Goal: Information Seeking & Learning: Learn about a topic

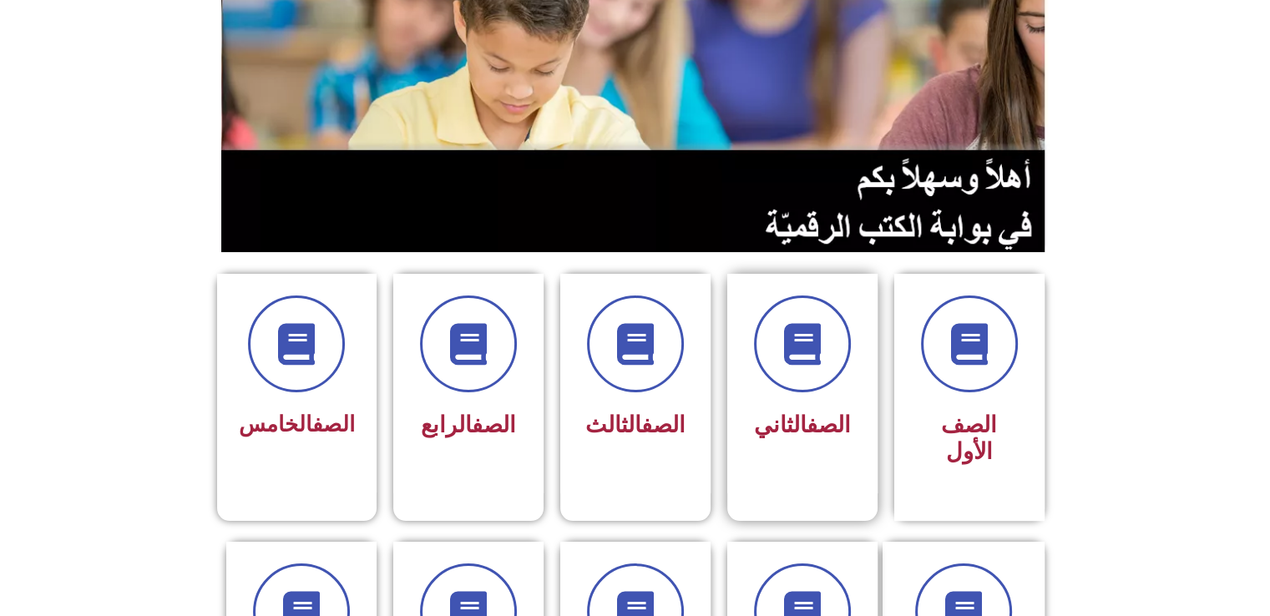
scroll to position [334, 0]
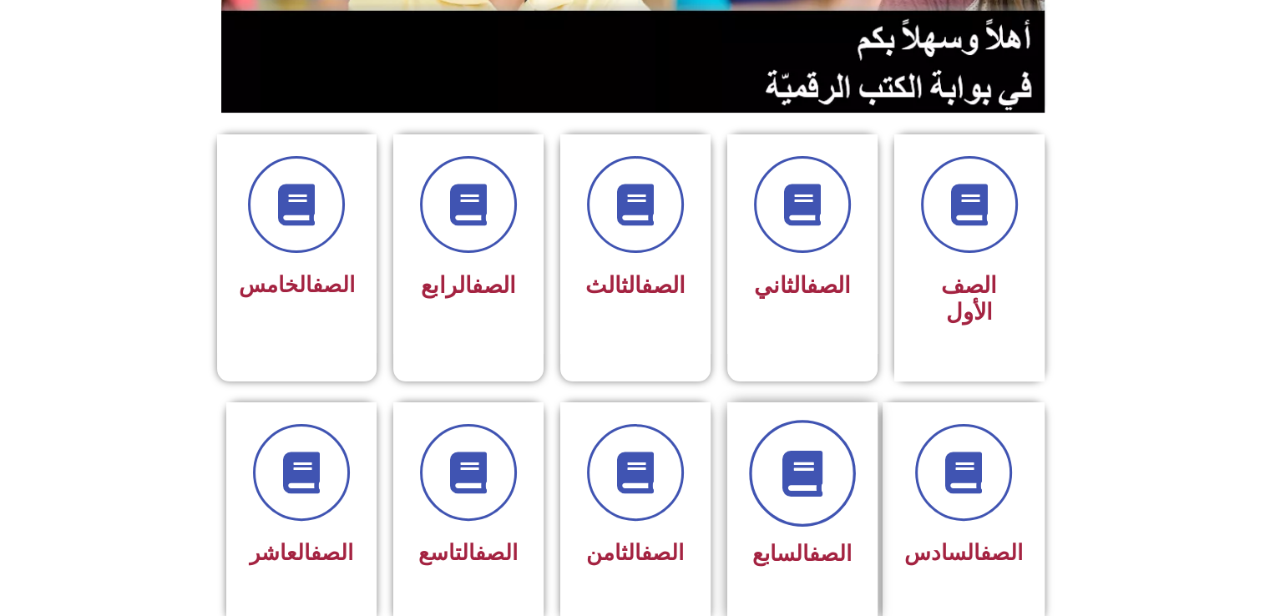
click at [802, 450] on icon at bounding box center [802, 473] width 46 height 46
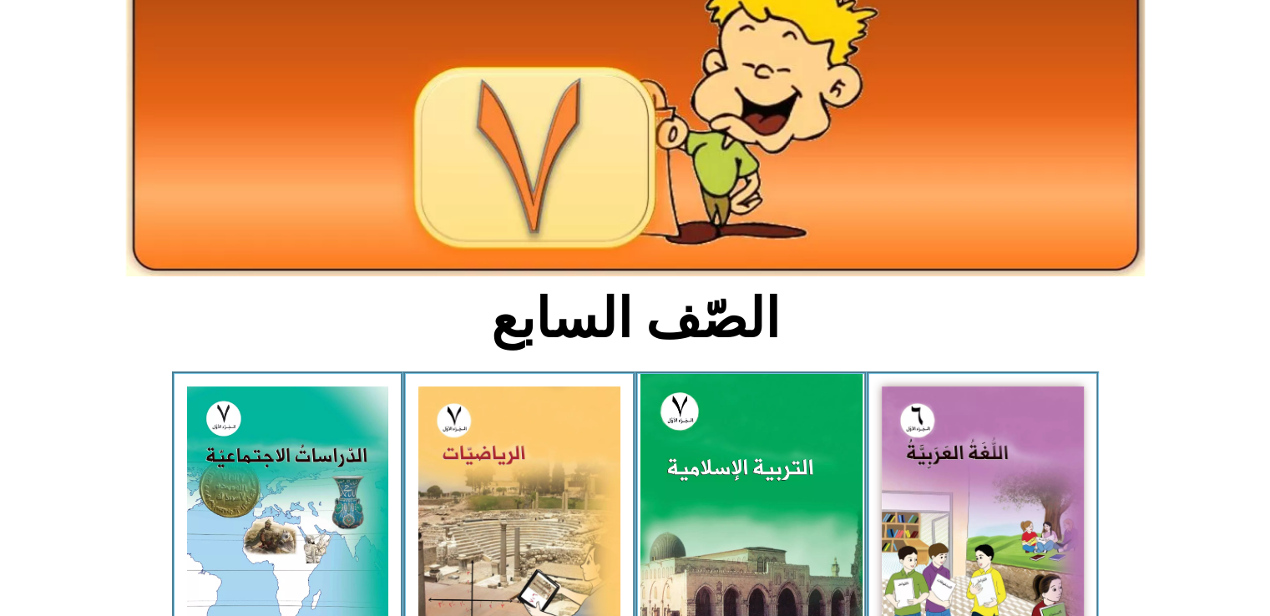
scroll to position [251, 0]
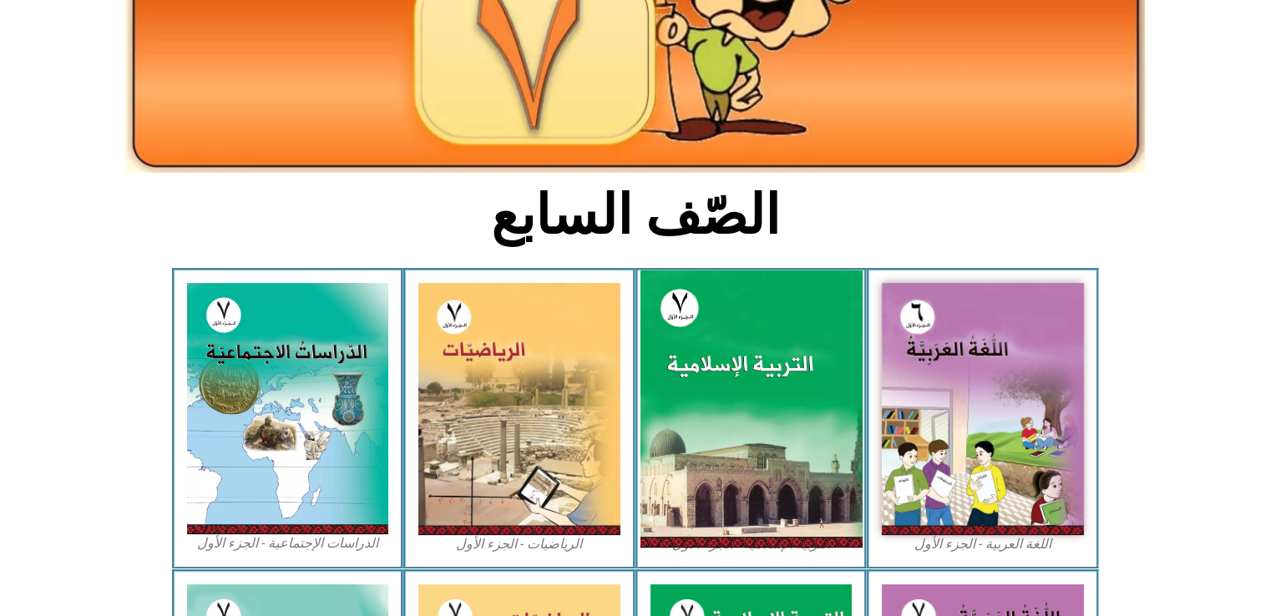
click at [772, 387] on img at bounding box center [751, 409] width 222 height 277
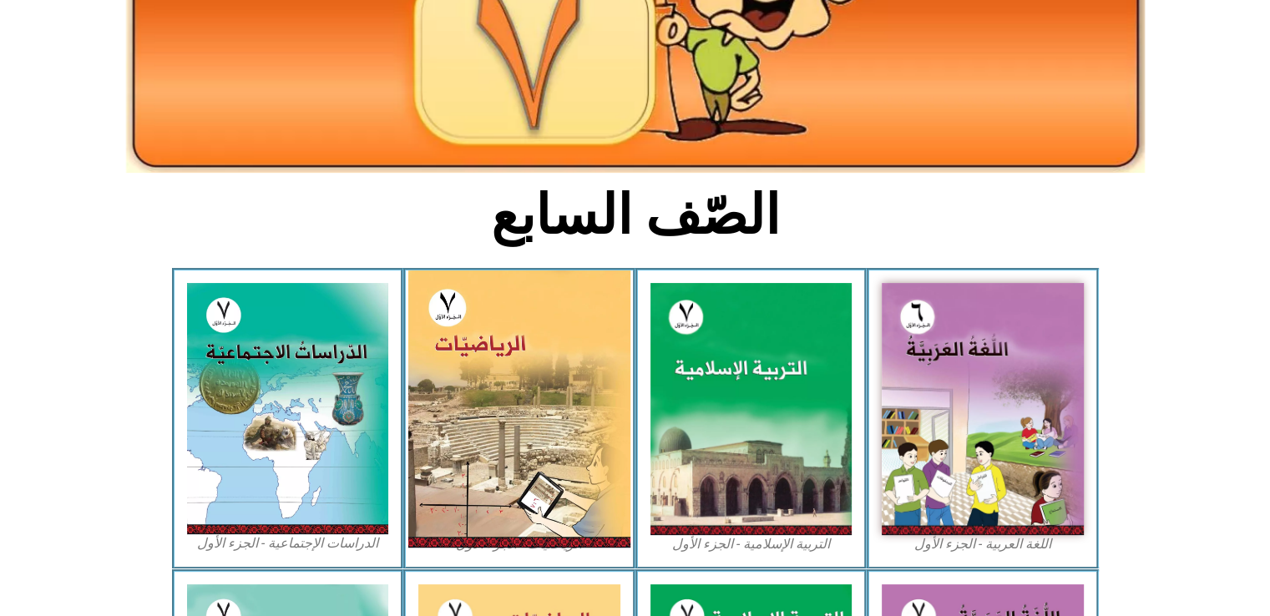
click at [556, 410] on img at bounding box center [519, 409] width 222 height 277
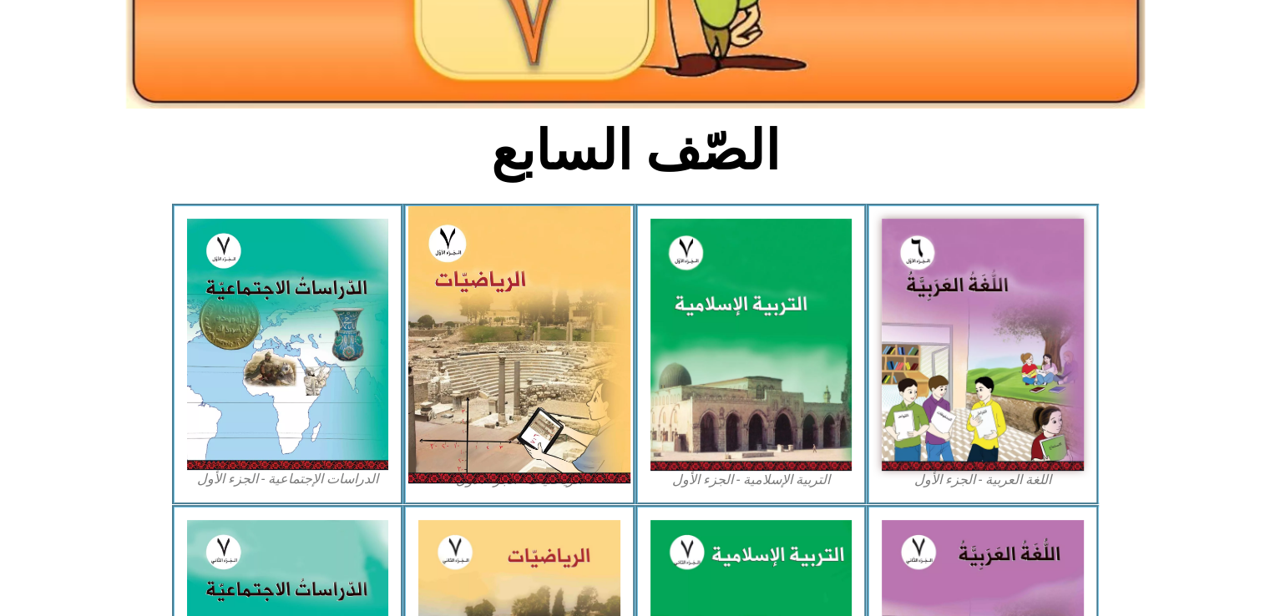
scroll to position [418, 0]
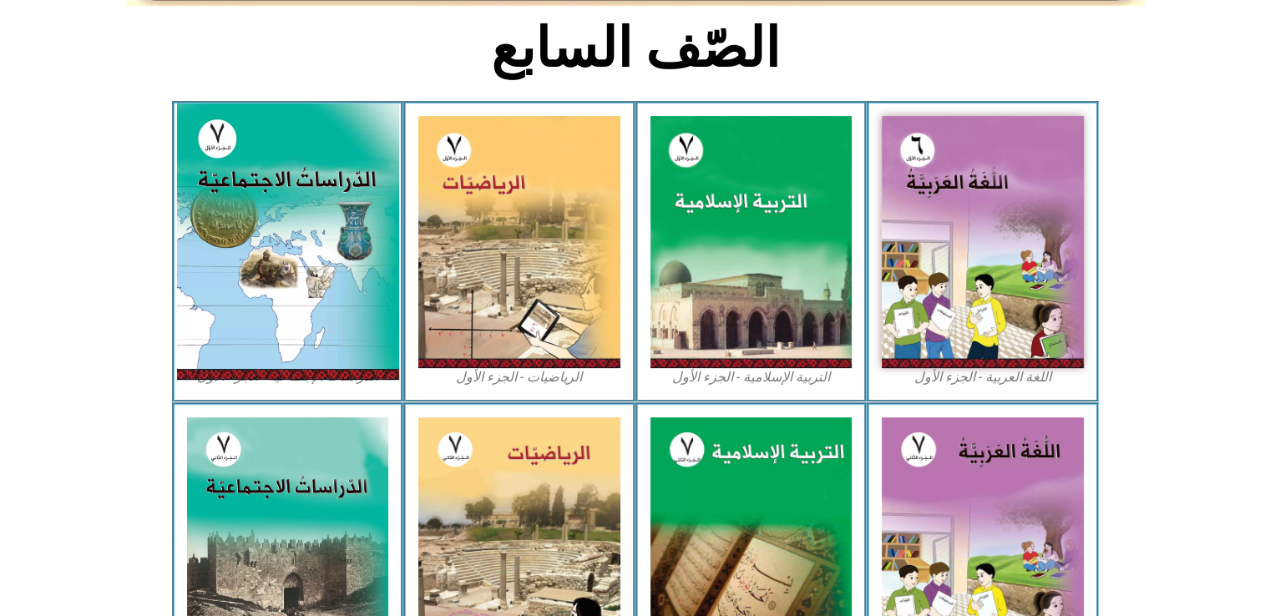
click at [297, 225] on img at bounding box center [287, 242] width 222 height 276
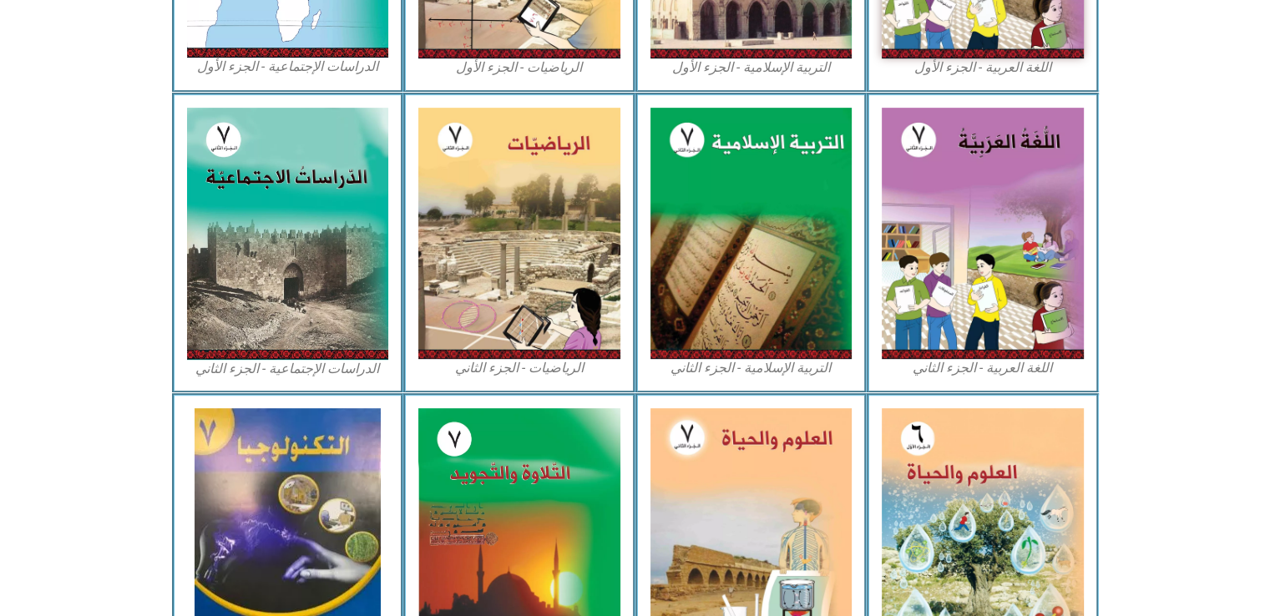
scroll to position [835, 0]
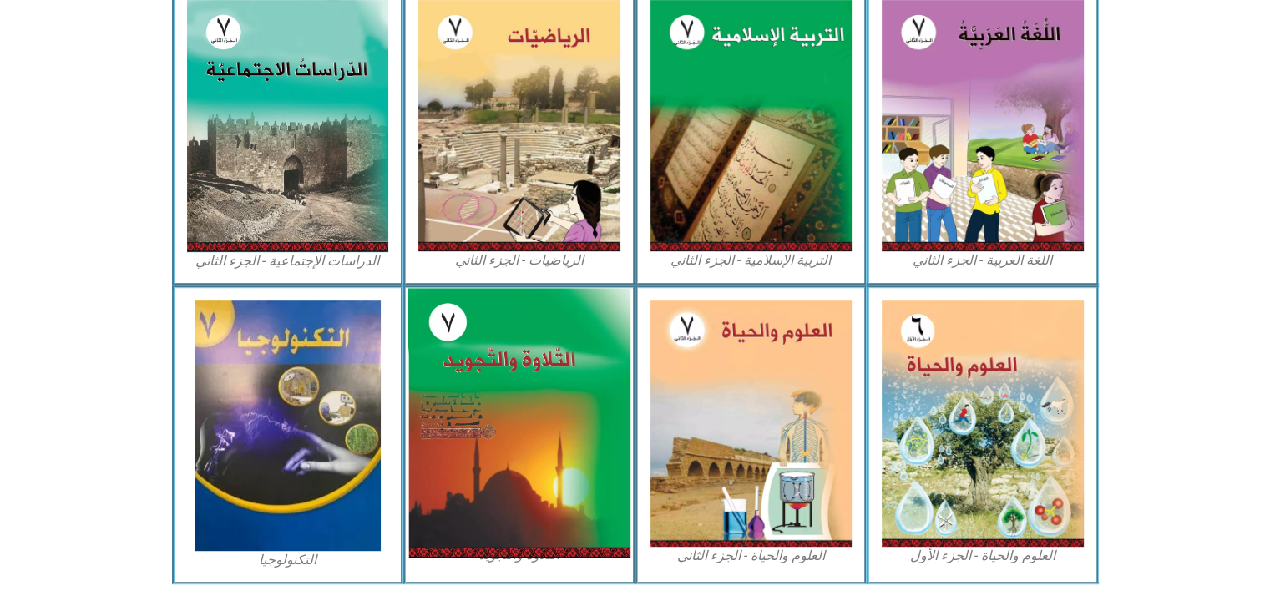
click at [544, 370] on img at bounding box center [519, 423] width 222 height 270
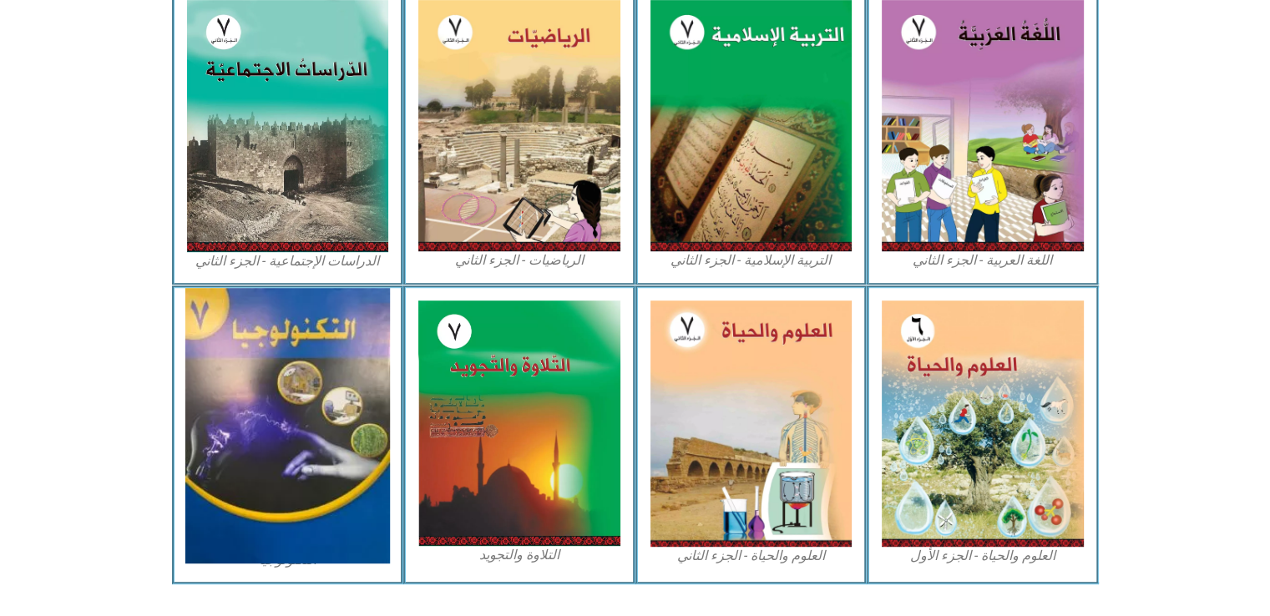
click at [206, 392] on img at bounding box center [287, 426] width 205 height 276
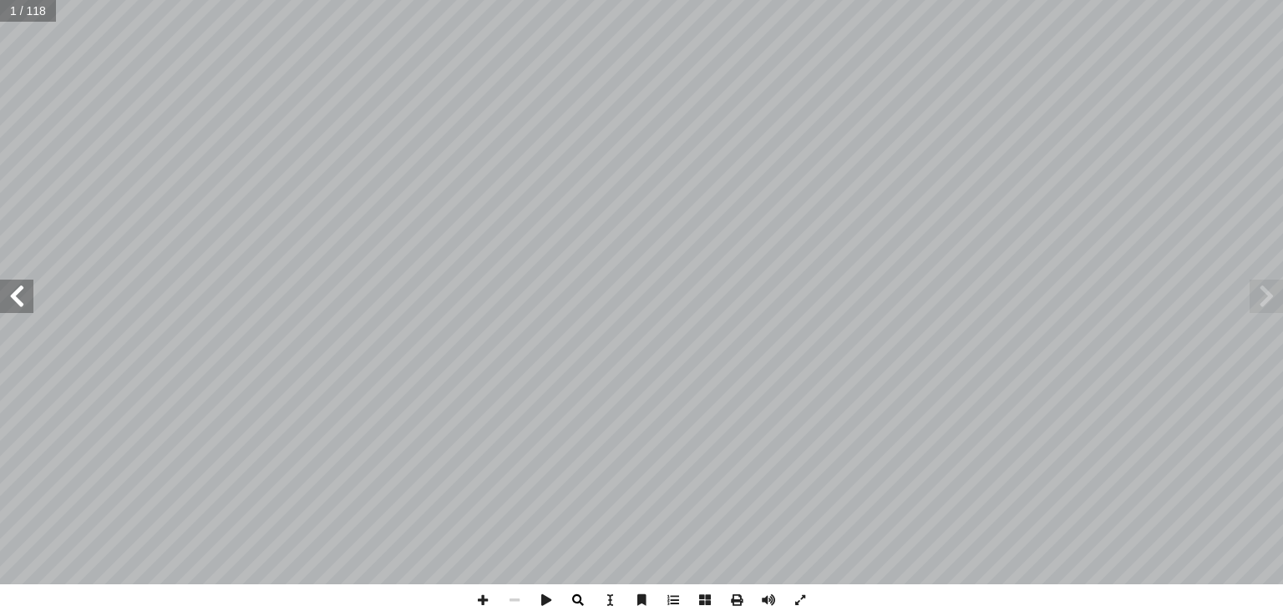
click at [572, 602] on span at bounding box center [578, 601] width 32 height 32
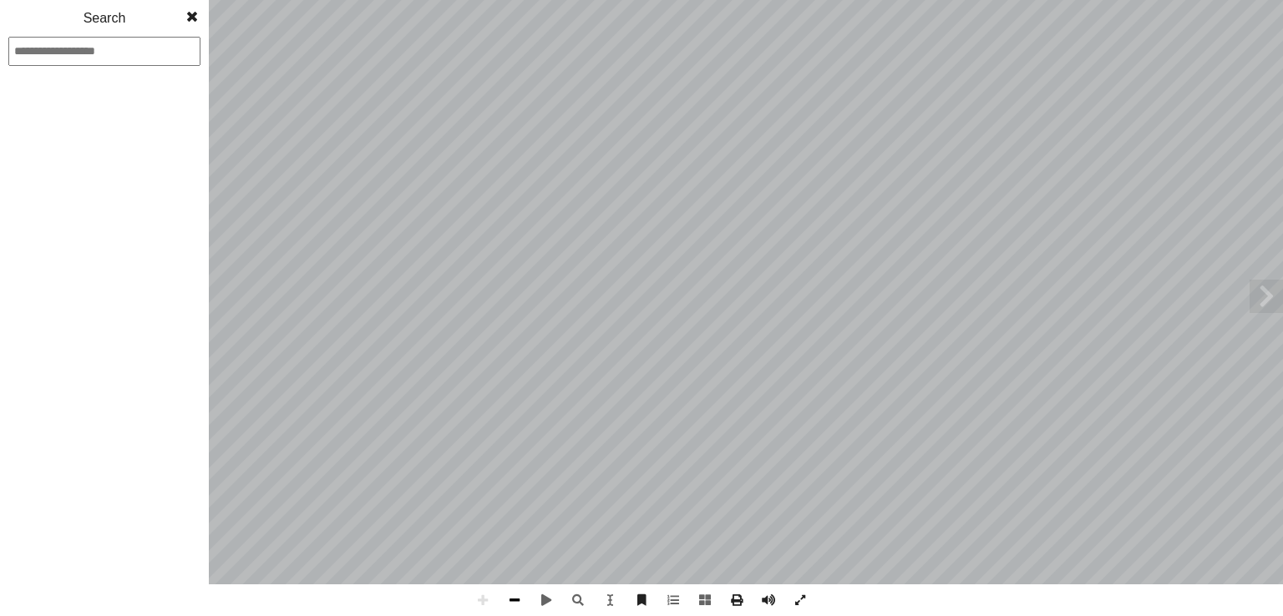
click at [514, 609] on span at bounding box center [515, 601] width 32 height 32
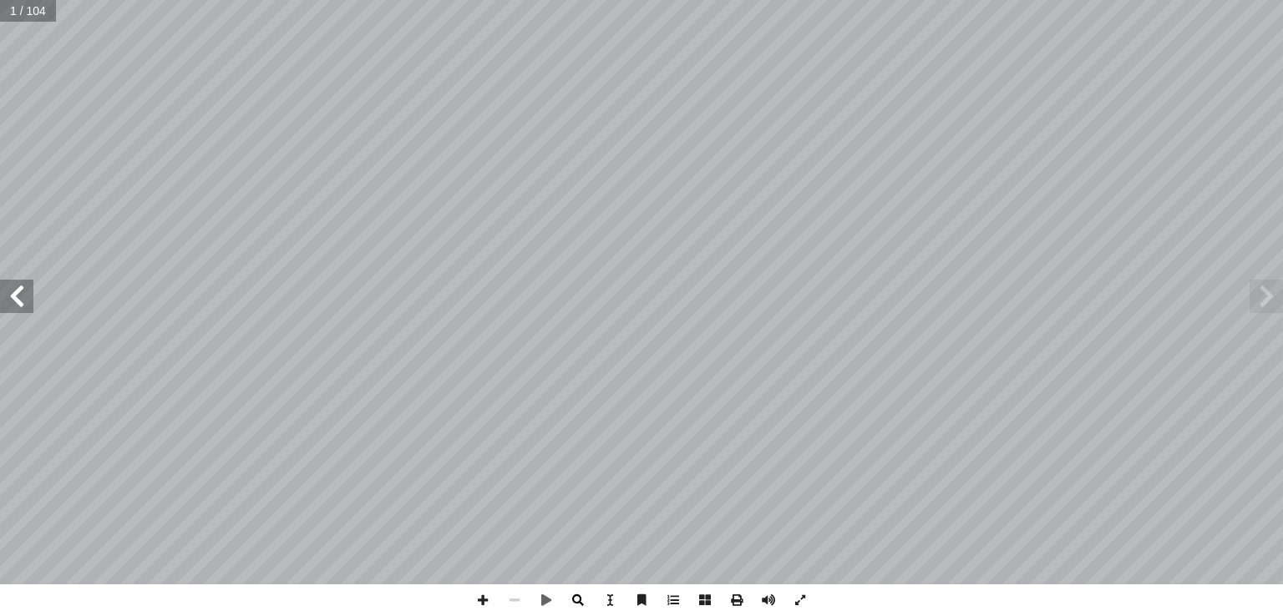
click at [575, 609] on span at bounding box center [578, 601] width 32 height 32
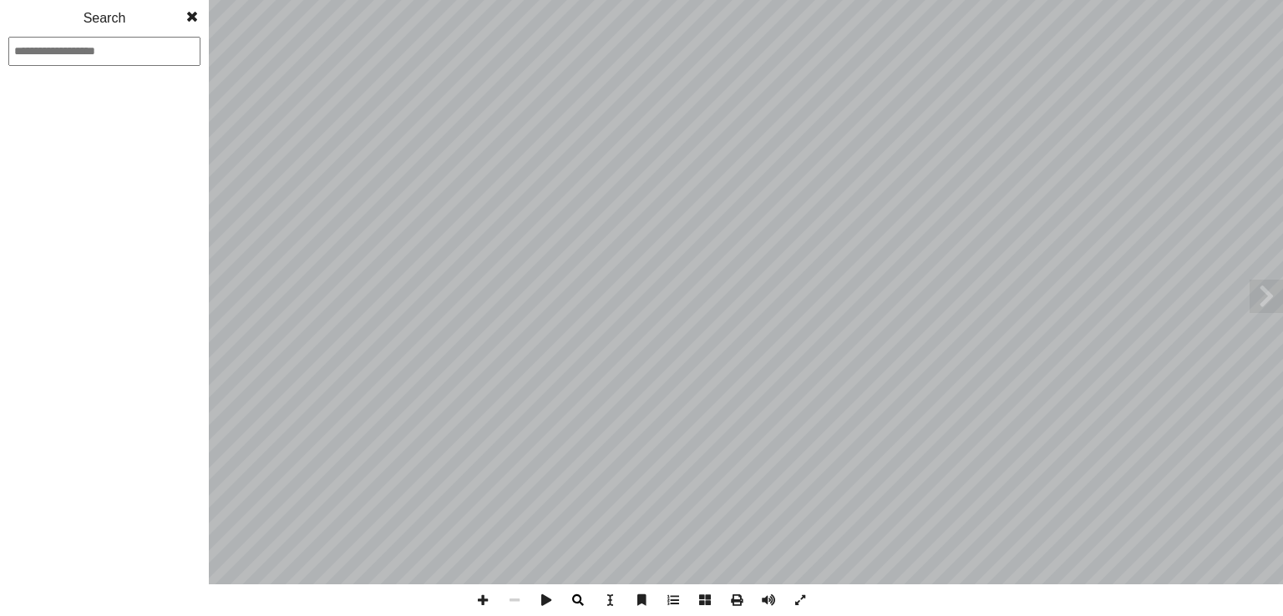
click at [575, 595] on span at bounding box center [578, 601] width 32 height 32
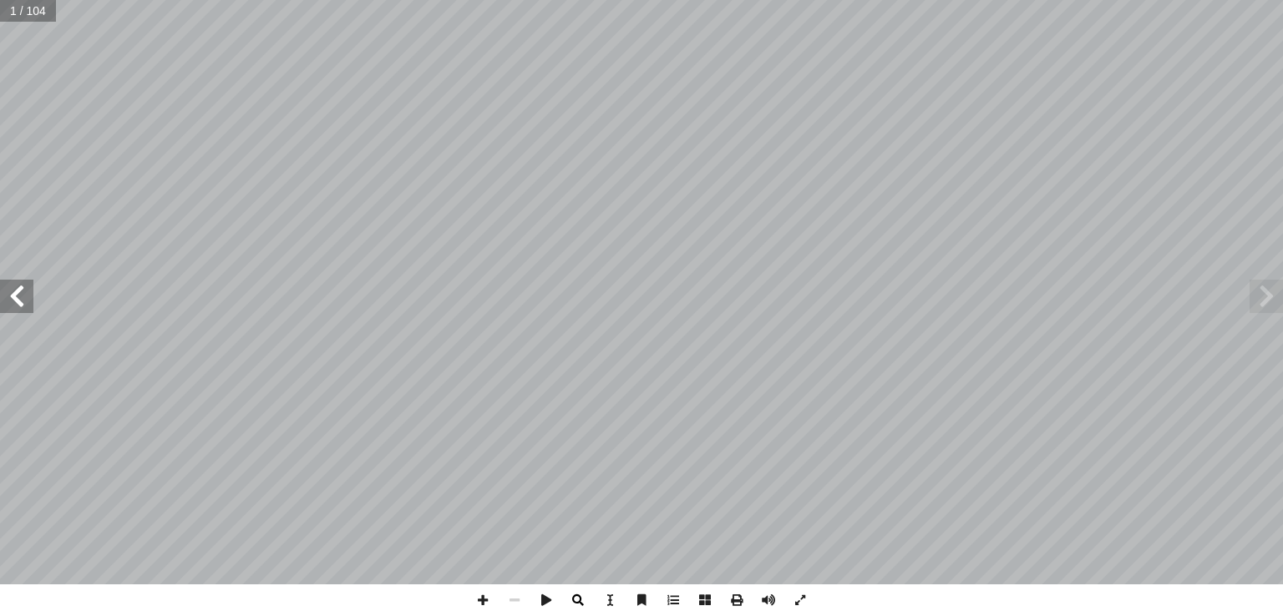
click at [575, 595] on span at bounding box center [578, 601] width 32 height 32
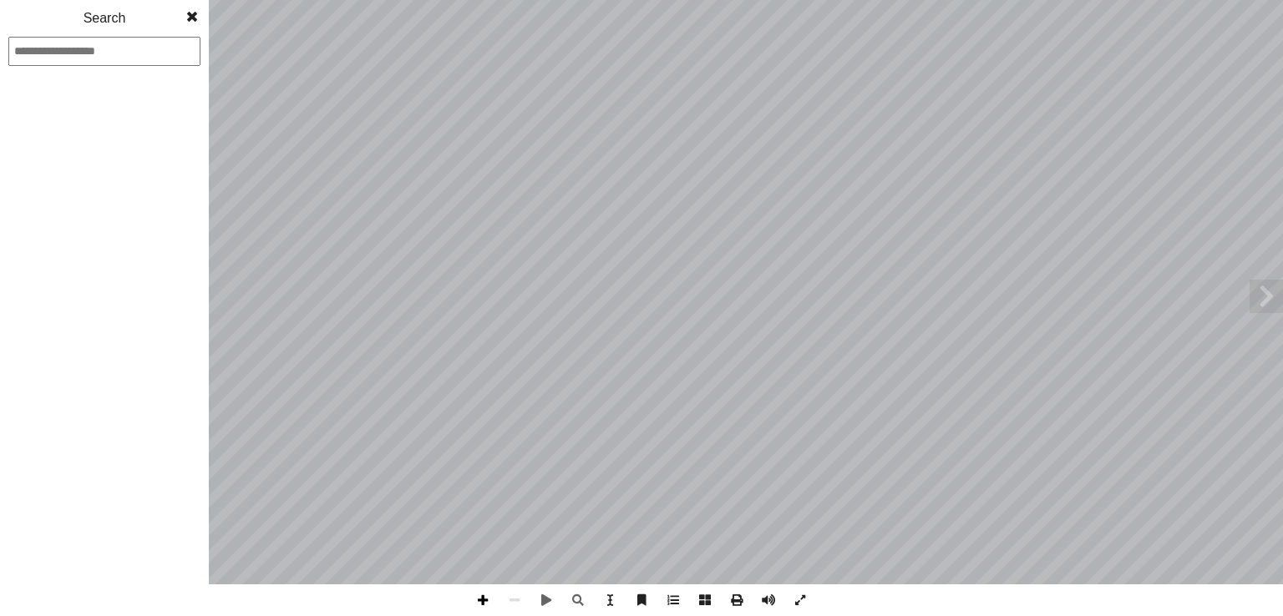
click at [484, 600] on span at bounding box center [483, 601] width 32 height 32
click at [513, 595] on span at bounding box center [515, 601] width 32 height 32
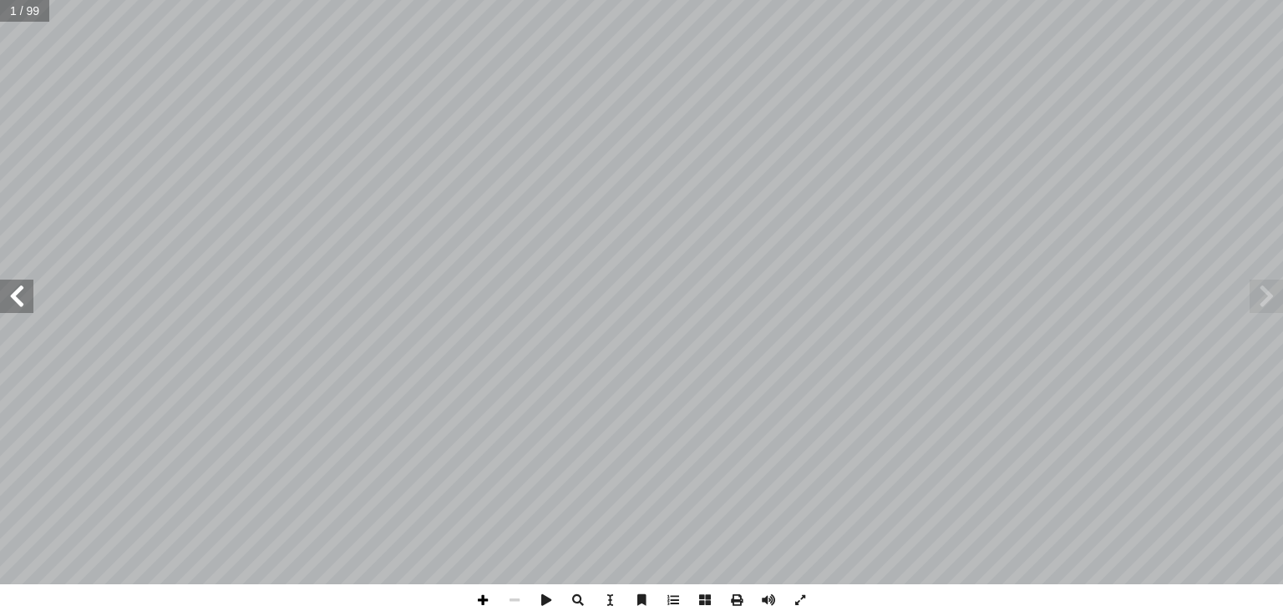
click at [488, 606] on span at bounding box center [483, 601] width 32 height 32
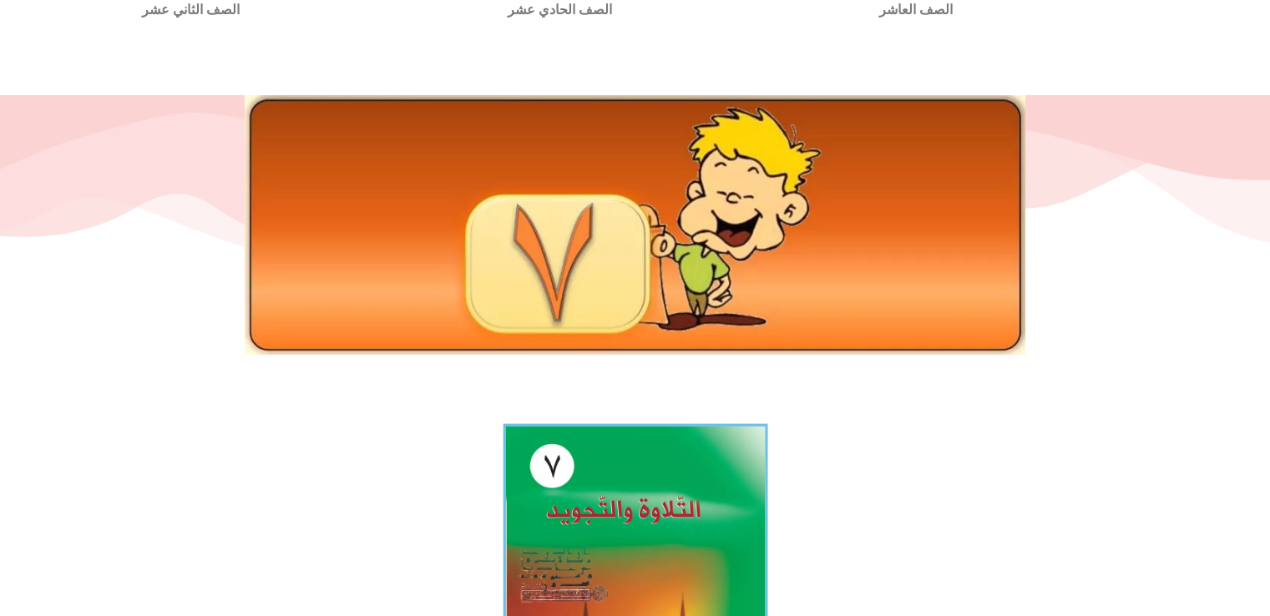
scroll to position [167, 0]
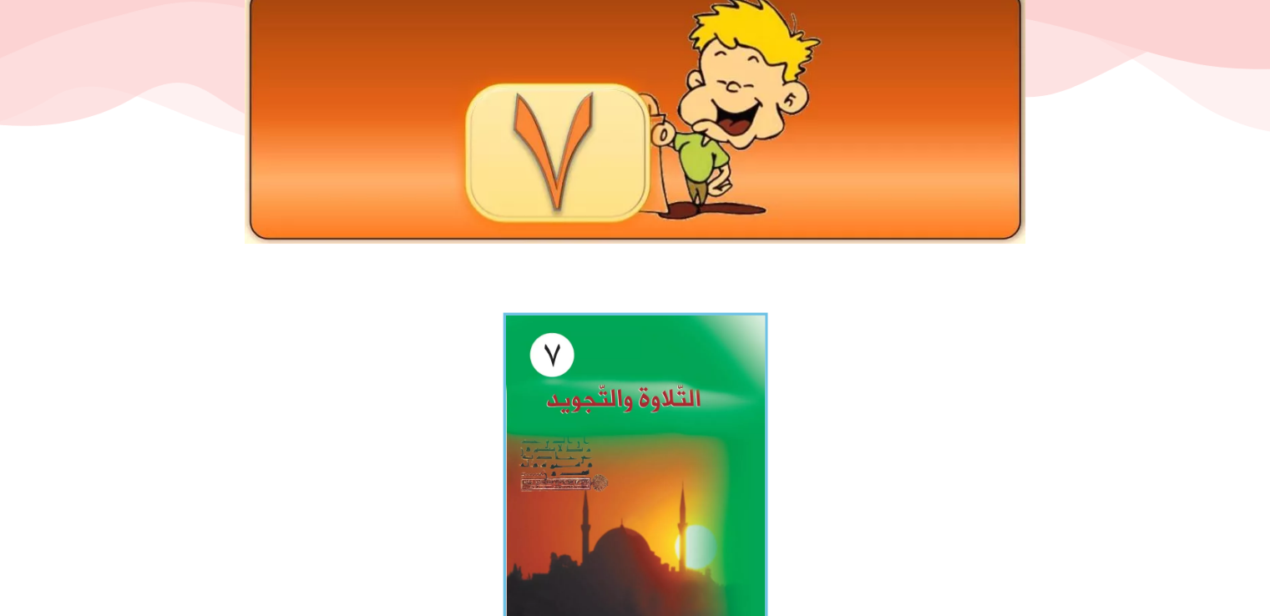
click at [661, 465] on img at bounding box center [635, 473] width 265 height 321
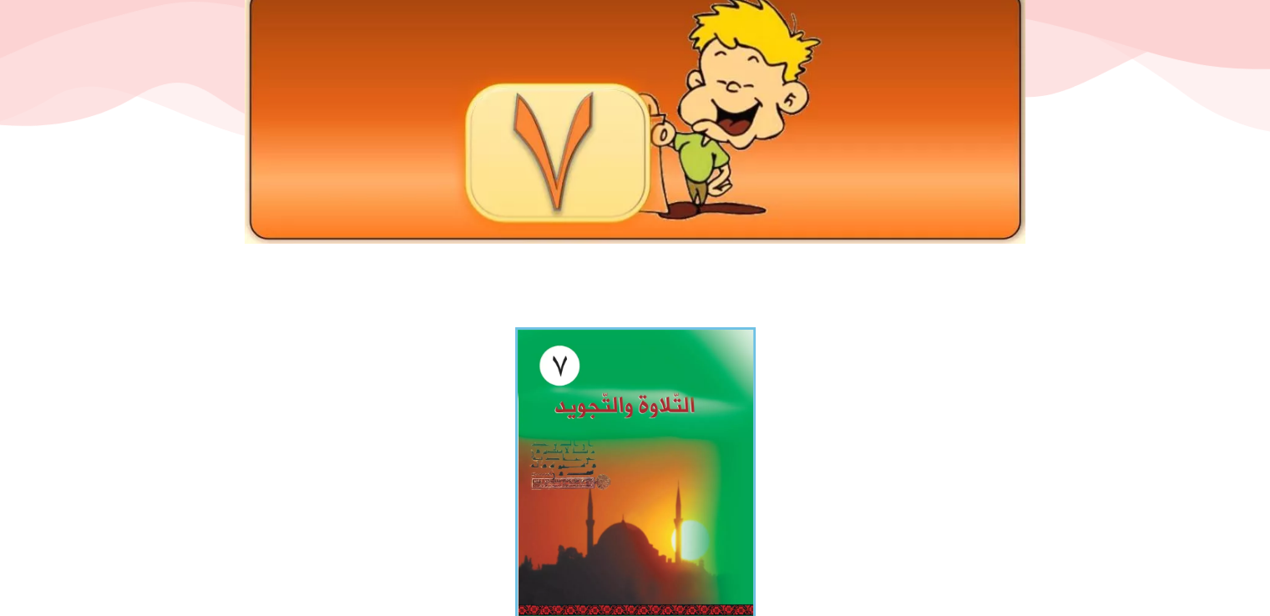
scroll to position [0, 0]
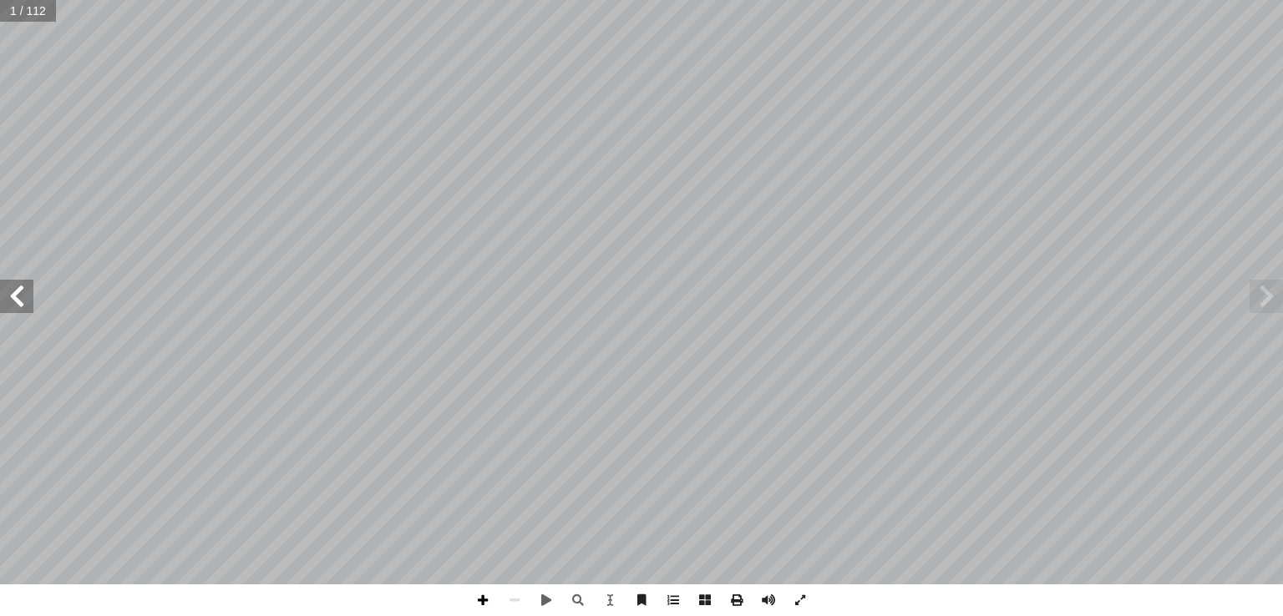
click at [483, 602] on span at bounding box center [483, 601] width 32 height 32
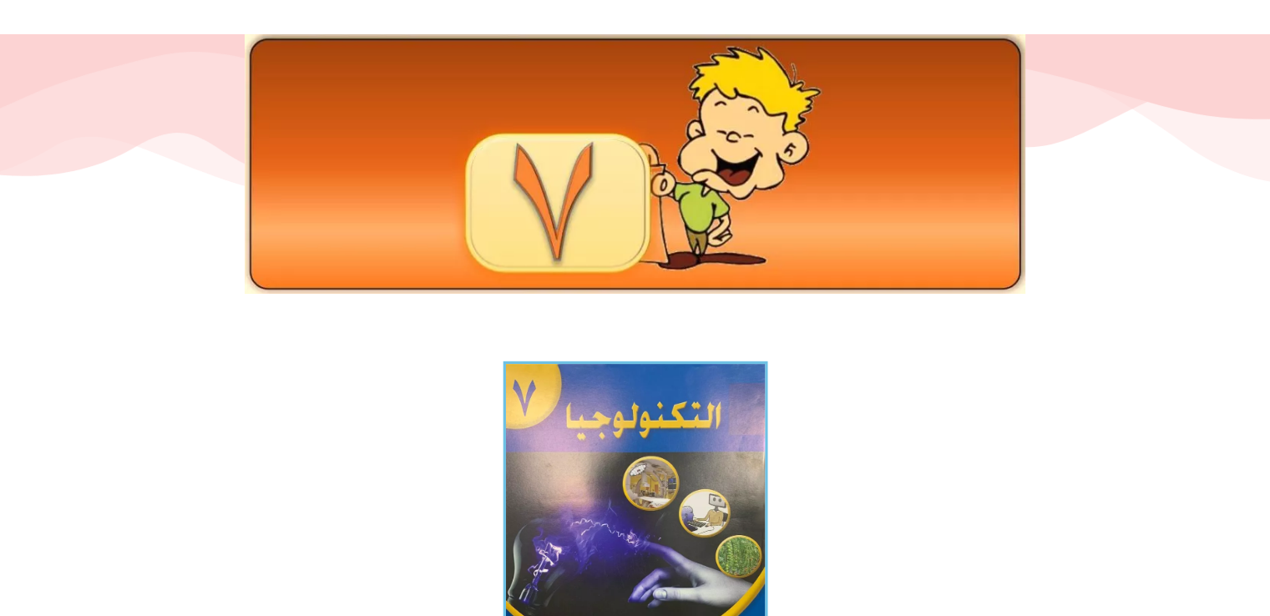
scroll to position [167, 0]
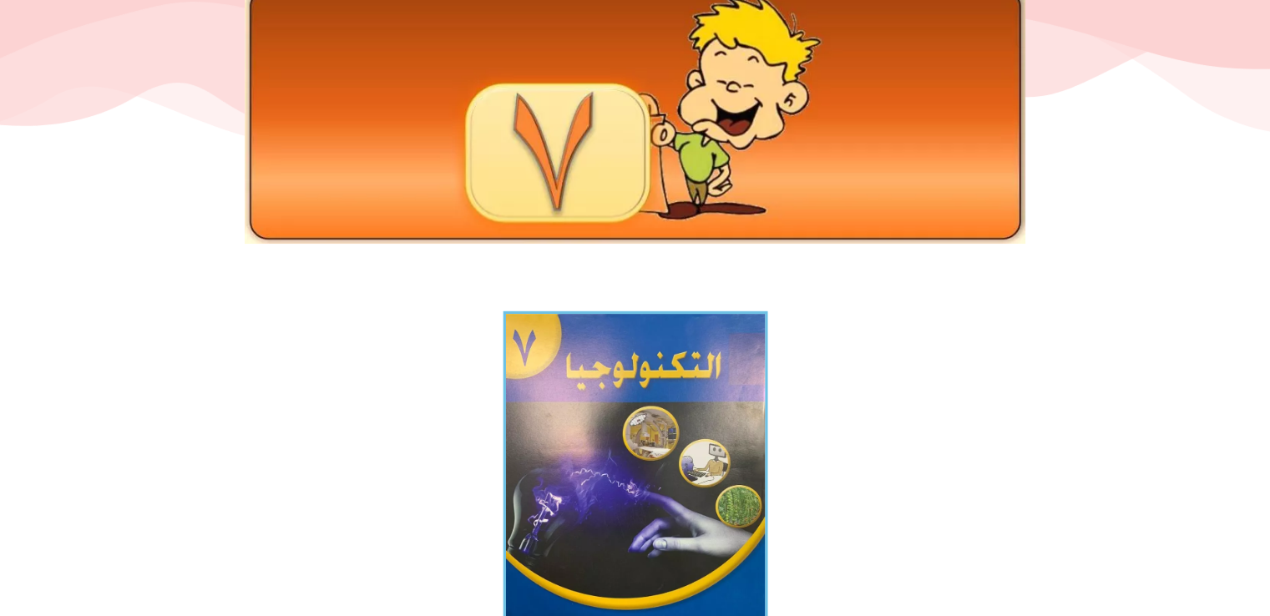
click at [634, 443] on img at bounding box center [635, 489] width 265 height 354
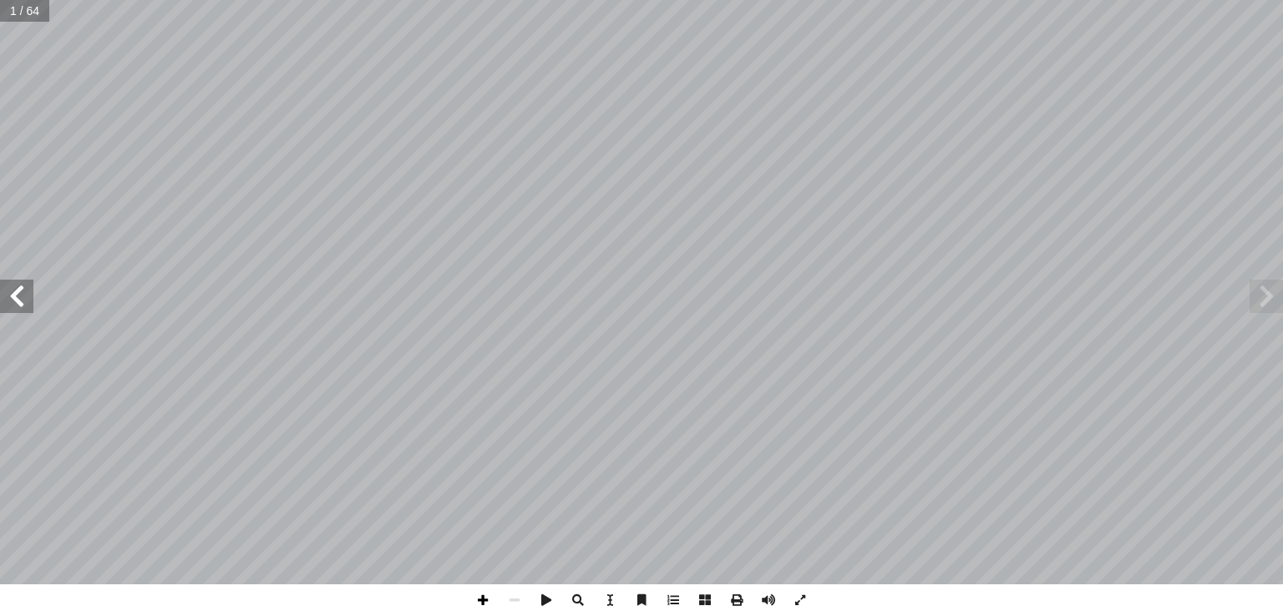
click at [480, 598] on span at bounding box center [483, 601] width 32 height 32
